Goal: Navigation & Orientation: Find specific page/section

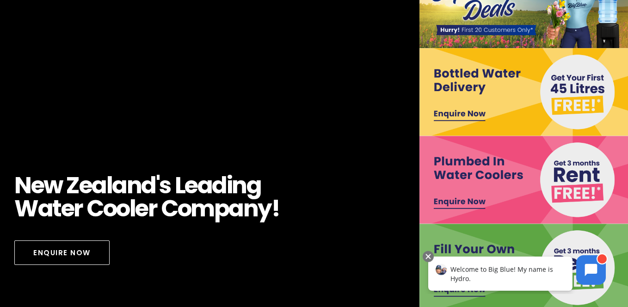
click at [477, 261] on span "Welcome to Big Blue! My name is Hydro." at bounding box center [501, 263] width 103 height 18
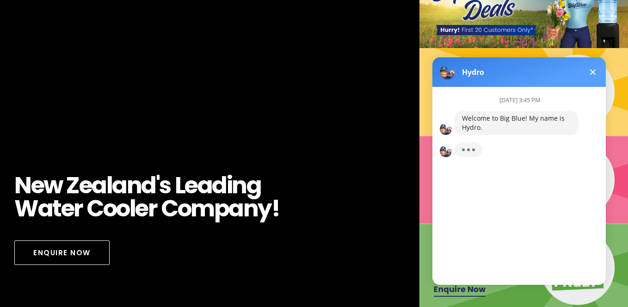
click at [591, 73] on span at bounding box center [593, 72] width 6 height 6
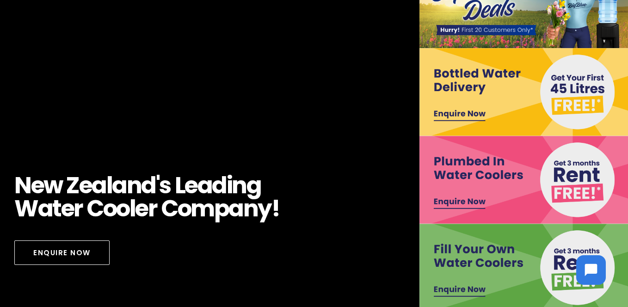
click at [486, 250] on img at bounding box center [524, 268] width 211 height 88
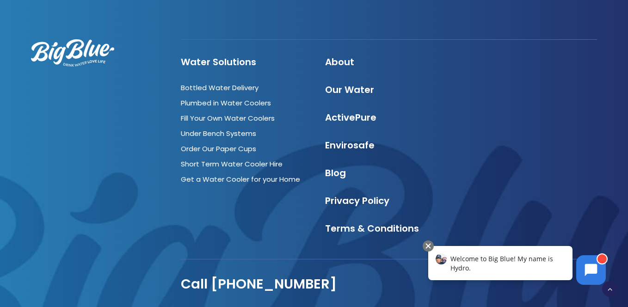
scroll to position [1039, 0]
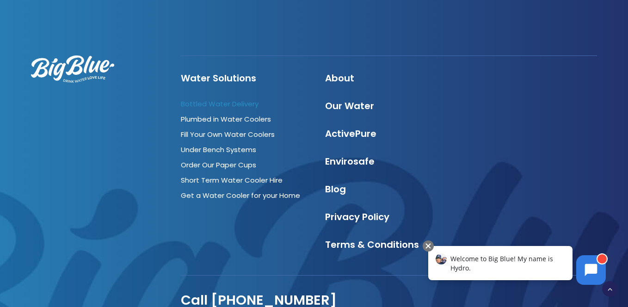
click at [221, 99] on link "Bottled Water Delivery" at bounding box center [220, 104] width 78 height 10
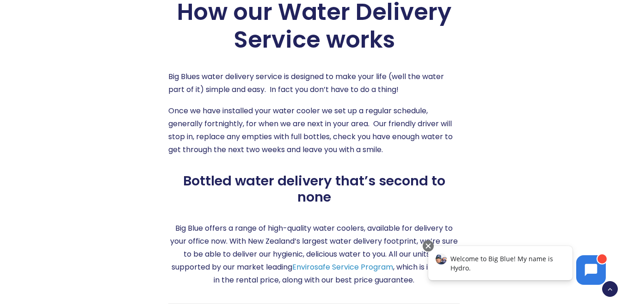
scroll to position [1618, 0]
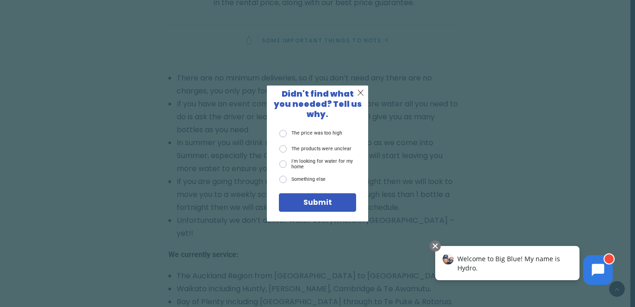
drag, startPoint x: 360, startPoint y: 97, endPoint x: 318, endPoint y: 35, distance: 75.5
click at [360, 97] on span "X" at bounding box center [360, 93] width 7 height 10
